Goal: Find specific page/section: Find specific page/section

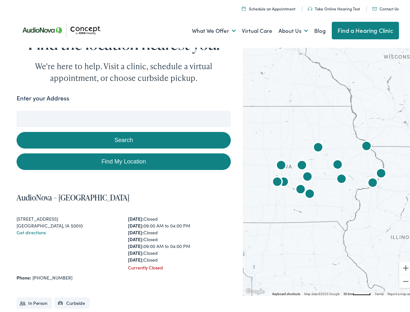
click at [208, 29] on link "What We Offer" at bounding box center [214, 29] width 44 height 24
click at [286, 29] on link "About Us" at bounding box center [294, 29] width 30 height 24
click at [262, 109] on button "Search" at bounding box center [265, 109] width 8 height 8
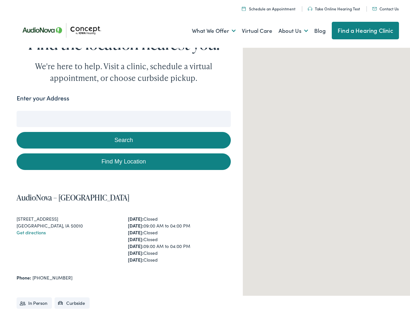
click at [122, 138] on button "Search" at bounding box center [124, 138] width 214 height 17
click at [325, 169] on div at bounding box center [329, 169] width 173 height 250
